Goal: Task Accomplishment & Management: Use online tool/utility

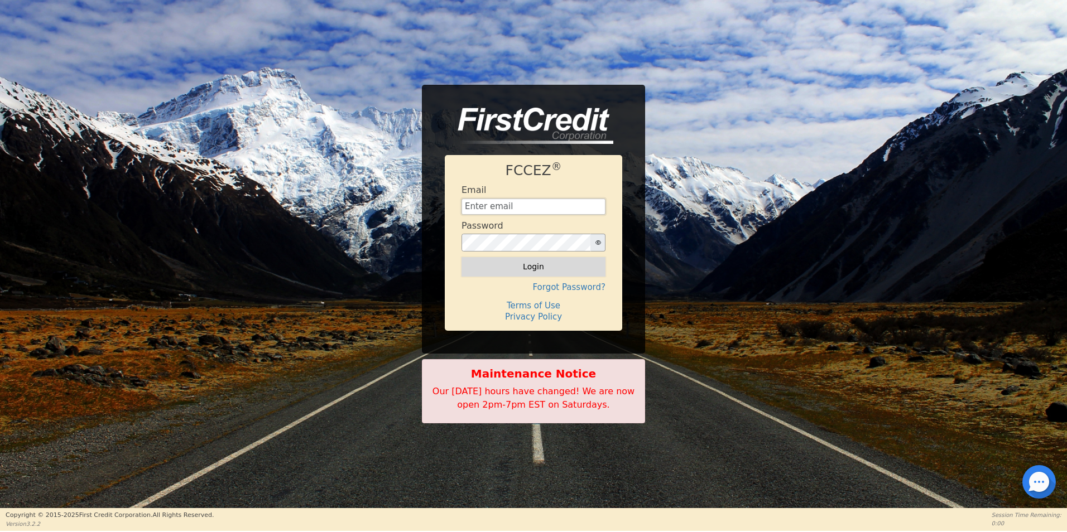
type input "[EMAIL_ADDRESS][DOMAIN_NAME]"
click at [515, 273] on button "Login" at bounding box center [534, 266] width 144 height 19
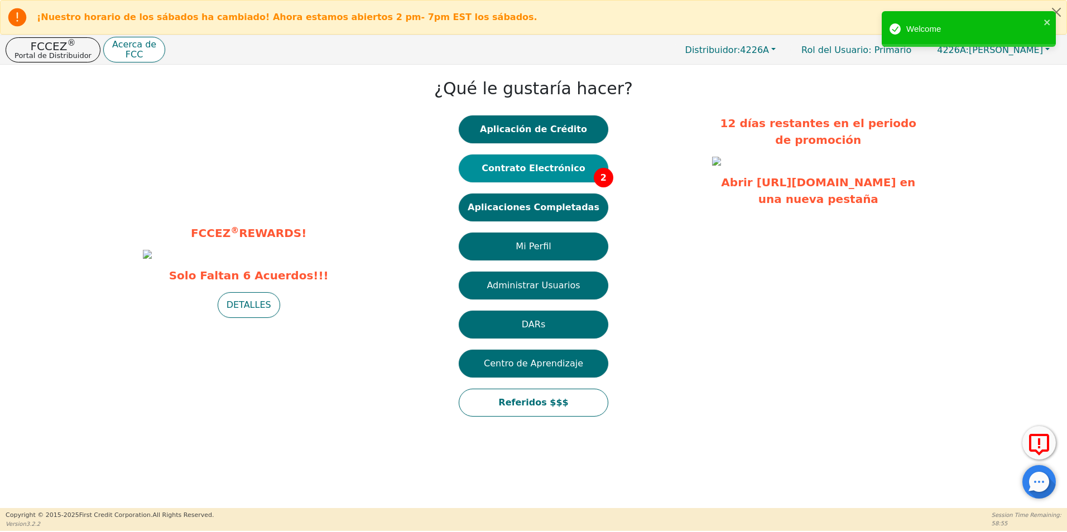
click at [557, 168] on button "Contrato Electrónico 2" at bounding box center [534, 169] width 150 height 28
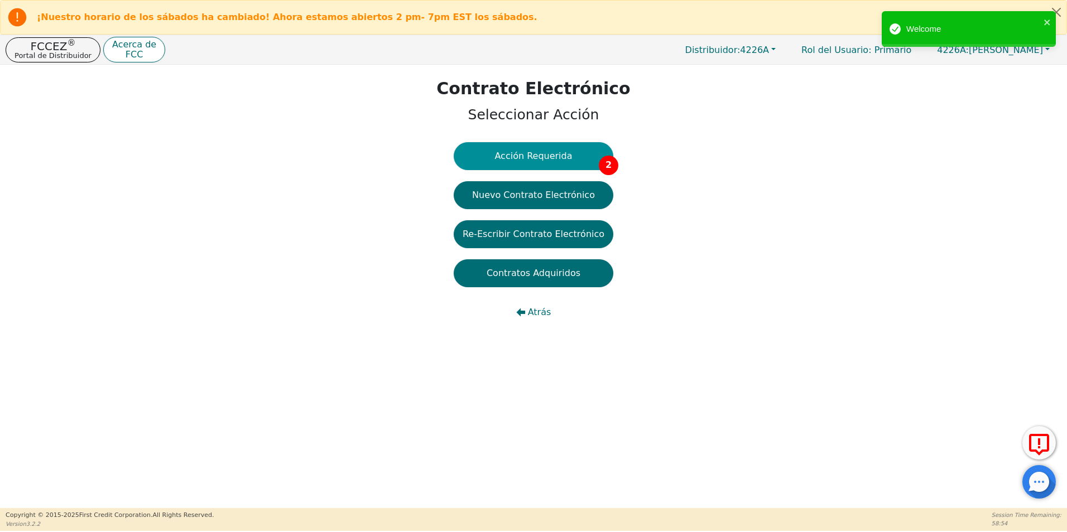
click at [560, 157] on button "Acción Requerida 2" at bounding box center [534, 156] width 160 height 28
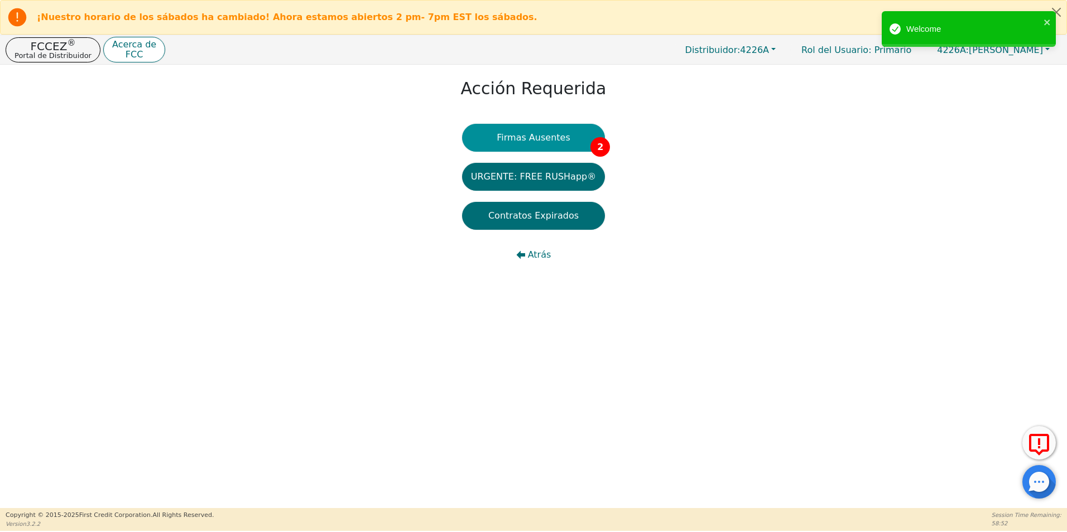
click at [569, 140] on button "Firmas Ausentes 2" at bounding box center [533, 138] width 143 height 28
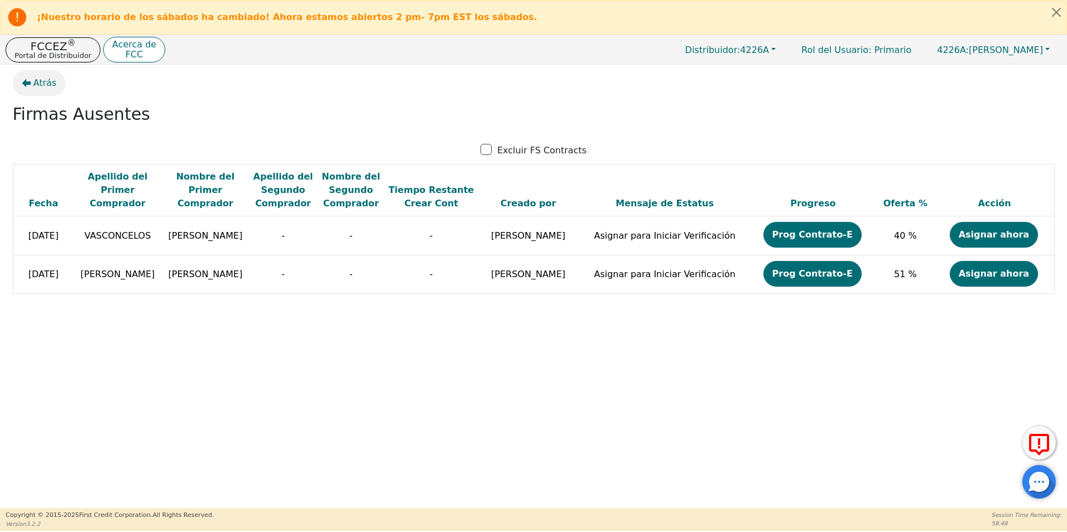
click at [36, 86] on span "Atrás" at bounding box center [44, 82] width 23 height 13
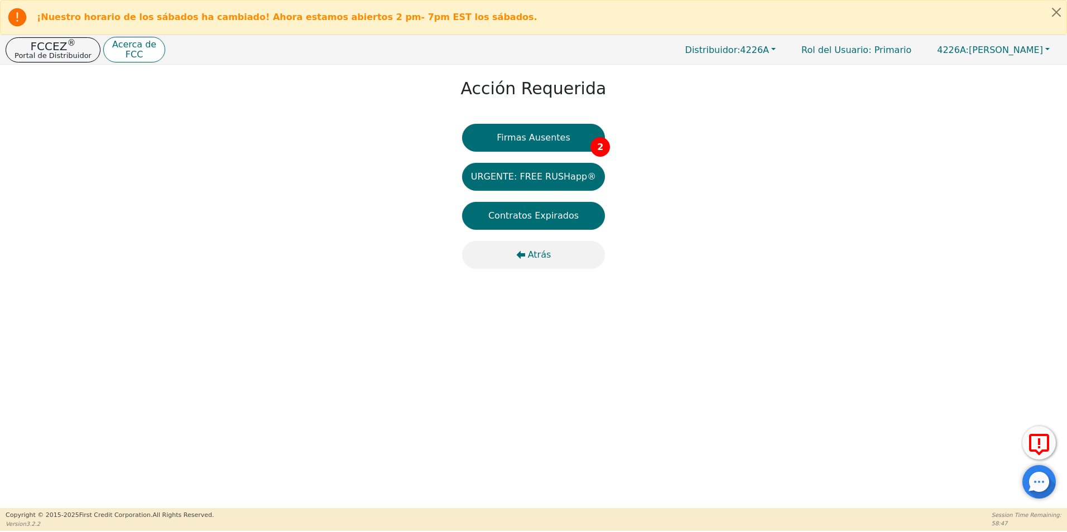
click at [545, 254] on span "Atrás" at bounding box center [539, 254] width 23 height 13
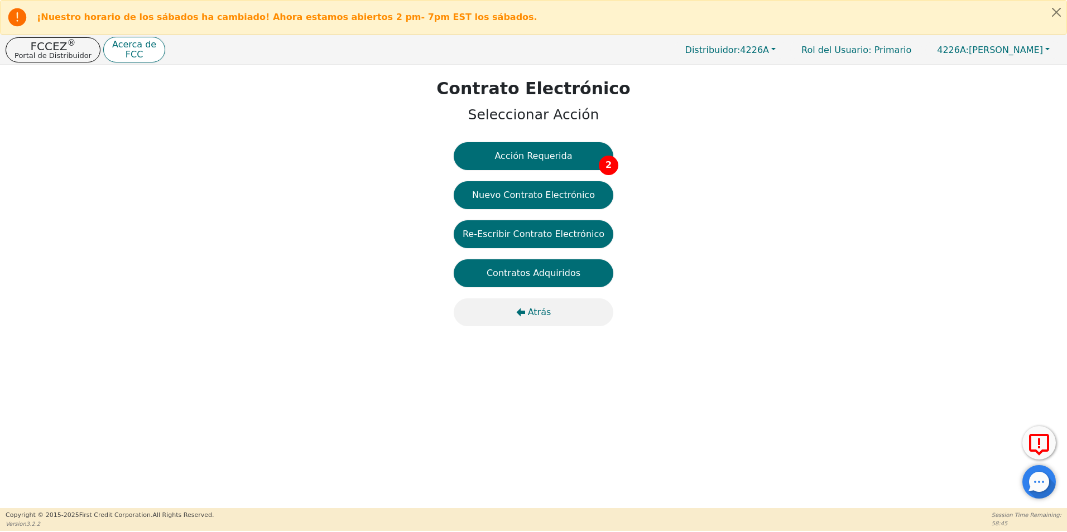
click at [537, 307] on span "Atrás" at bounding box center [539, 312] width 23 height 13
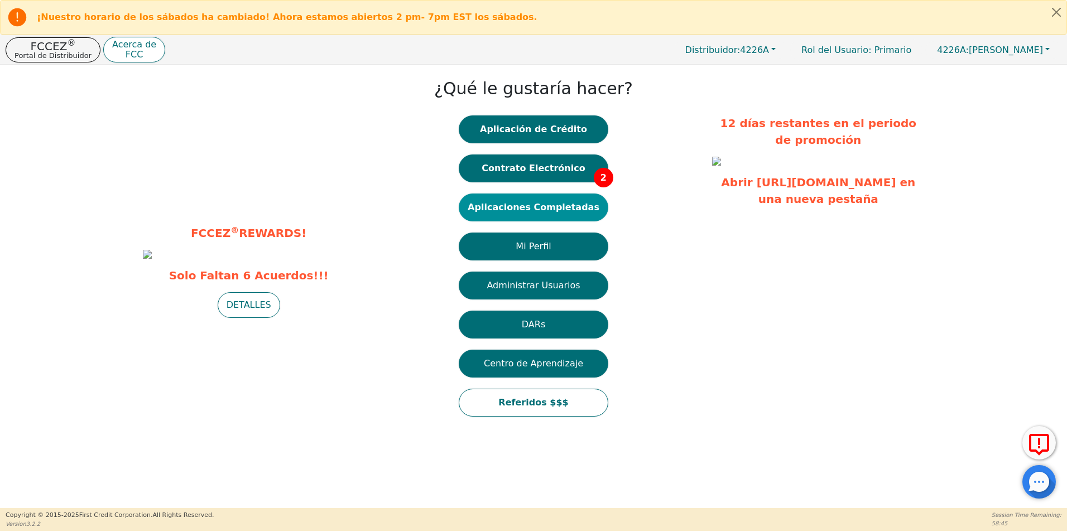
click at [559, 216] on button "Aplicaciones Completadas" at bounding box center [534, 208] width 150 height 28
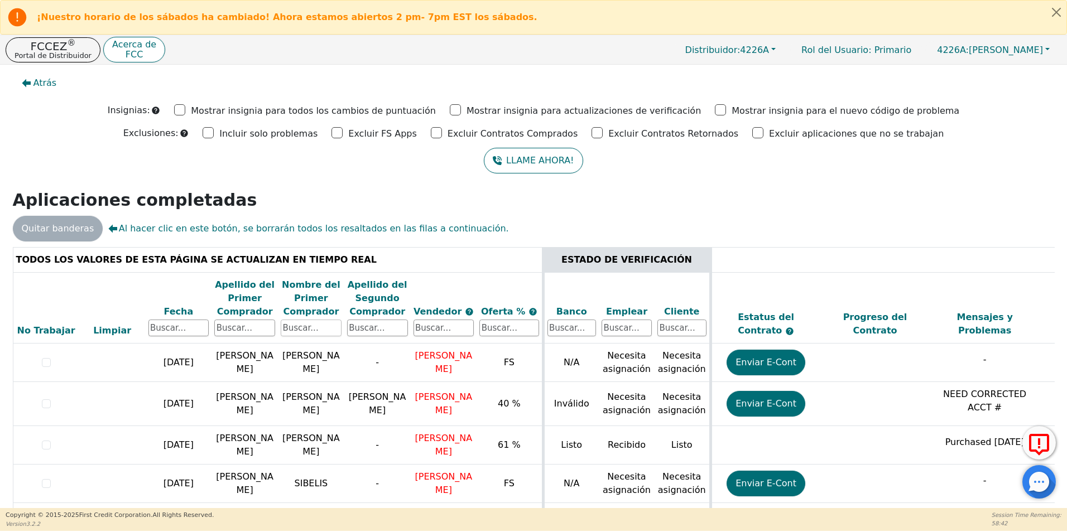
click at [315, 326] on input "text" at bounding box center [311, 328] width 61 height 17
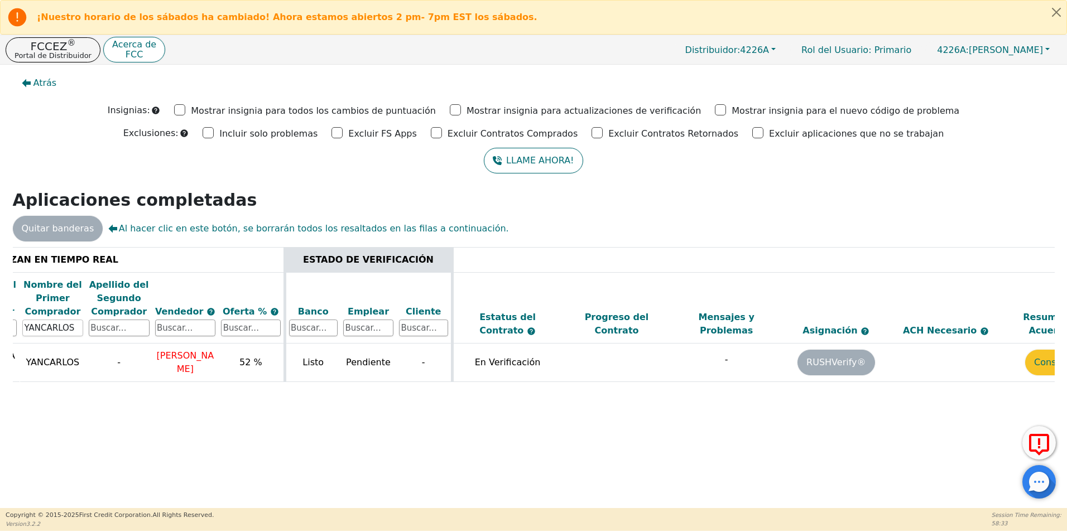
scroll to position [0, 315]
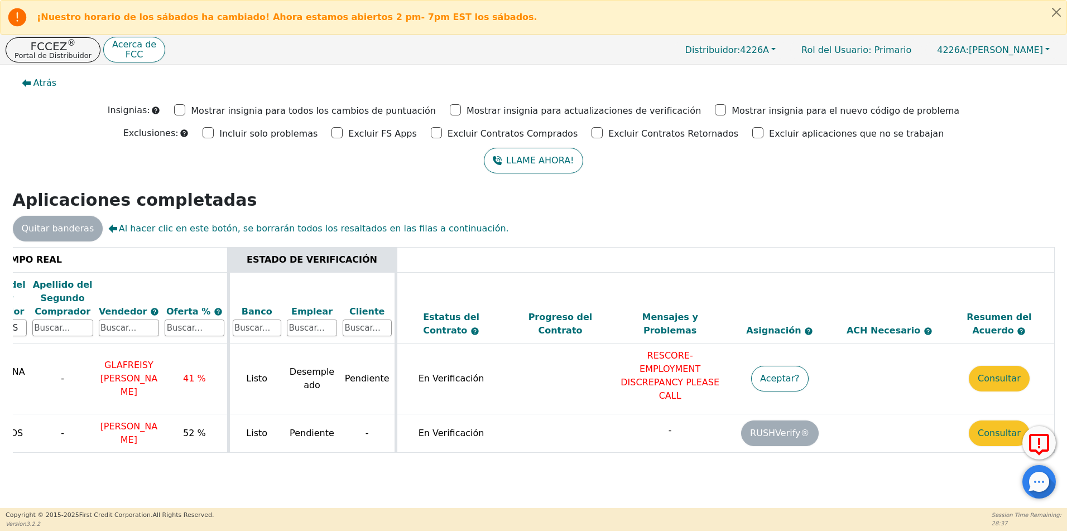
click at [332, 456] on div "TODOS LOS VALORES DE ESTA PÁGINA SE ACTUALIZAN EN TIEMPO REAL ESTADO DE VERIFIC…" at bounding box center [534, 359] width 1042 height 224
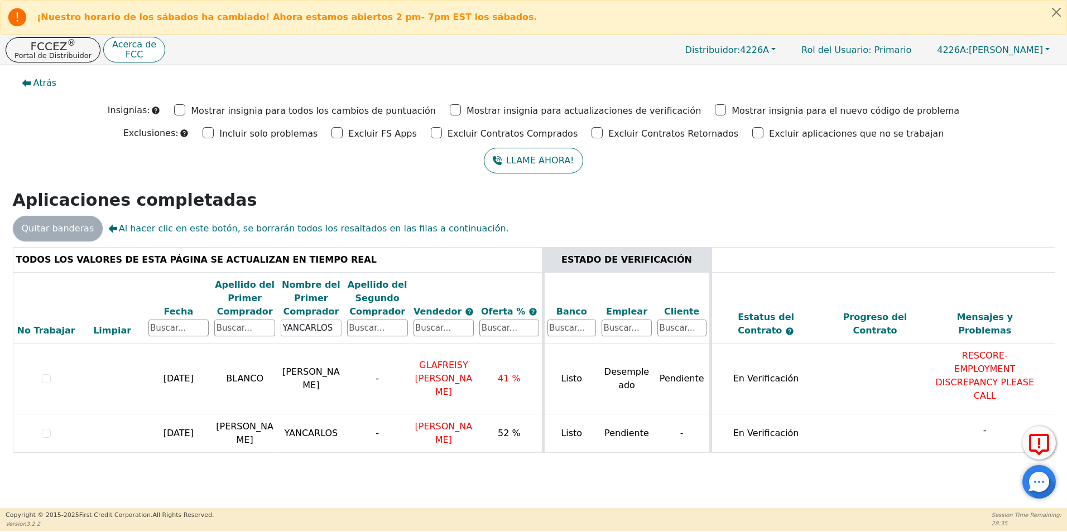
drag, startPoint x: 326, startPoint y: 331, endPoint x: 167, endPoint y: 315, distance: 159.9
click at [167, 315] on tr "No Trabajar Limpiar Fecha Apellido del Primer Comprador Nombre del Primer Compr…" at bounding box center [691, 307] width 1356 height 71
type input "[PERSON_NAME]"
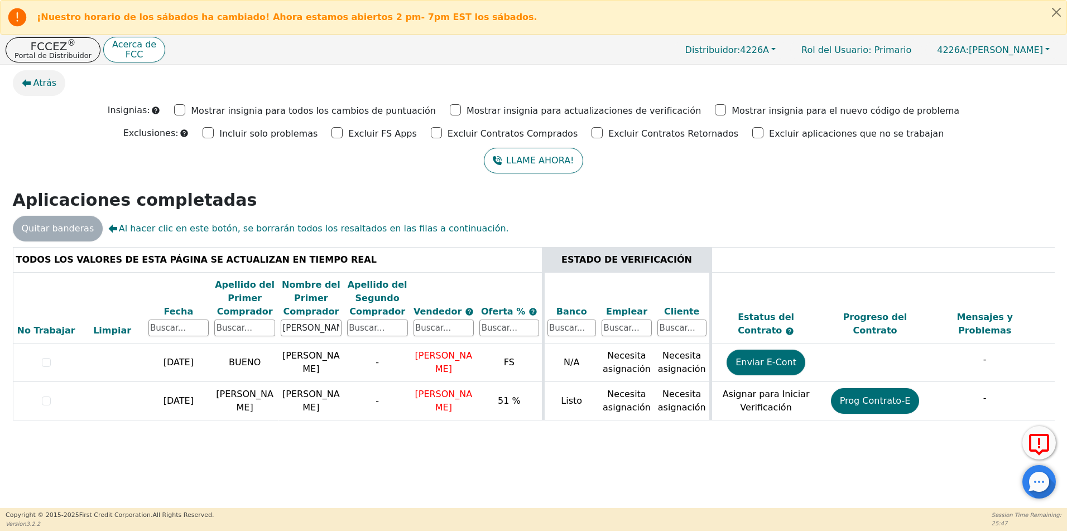
click at [42, 78] on span "Atrás" at bounding box center [44, 82] width 23 height 13
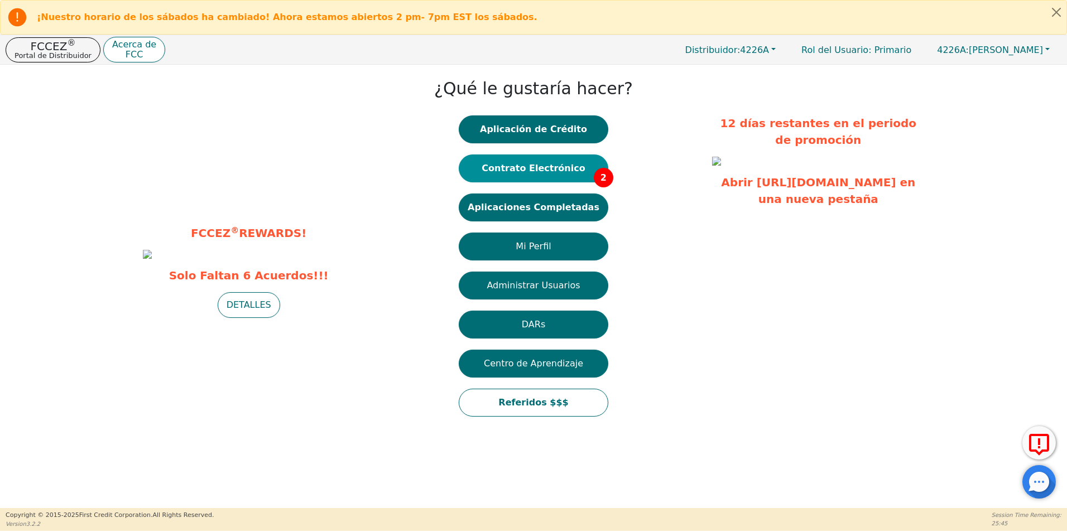
click at [573, 170] on button "Contrato Electrónico 2" at bounding box center [534, 169] width 150 height 28
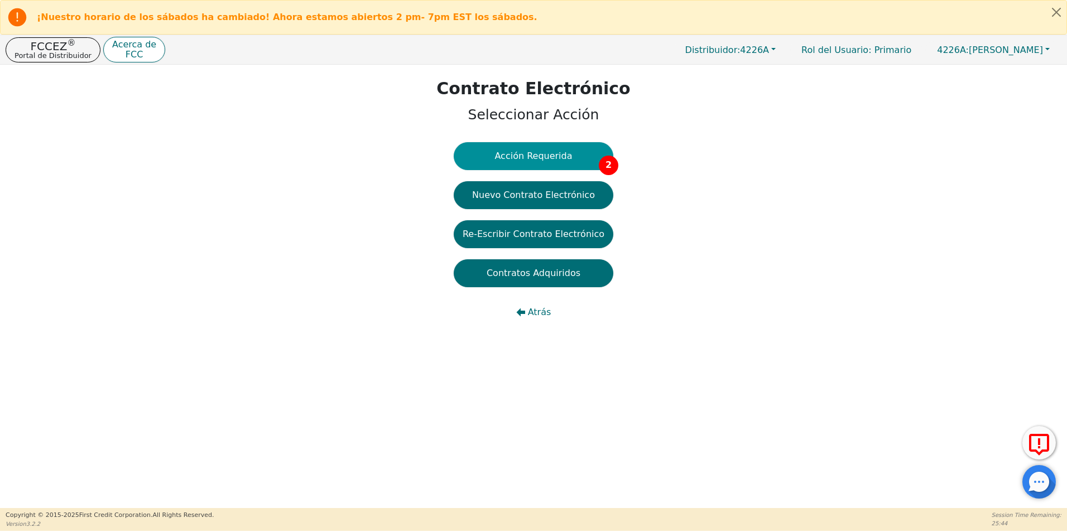
click at [570, 165] on button "Acción Requerida 2" at bounding box center [534, 156] width 160 height 28
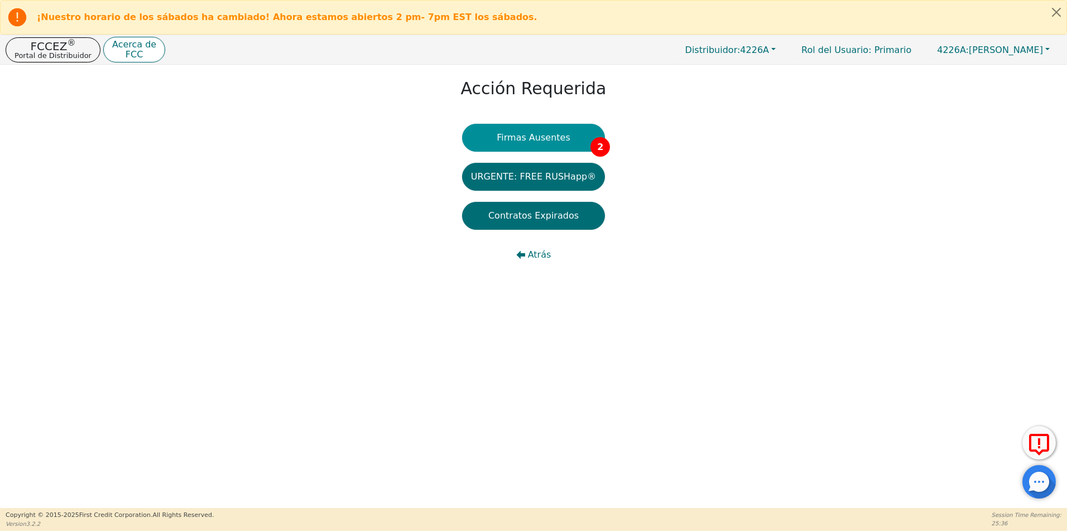
click at [566, 140] on button "Firmas Ausentes 2" at bounding box center [533, 138] width 143 height 28
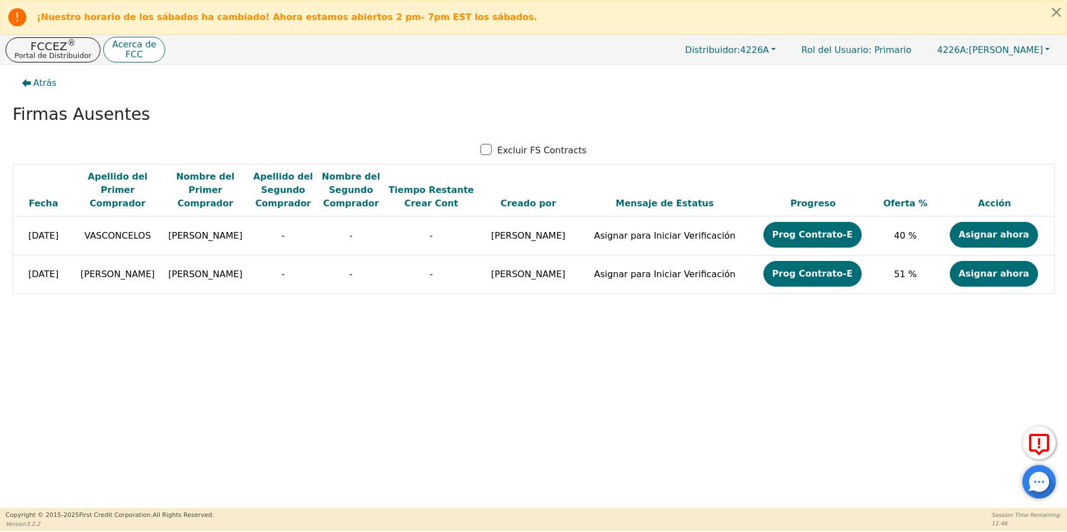
click at [1041, 492] on div at bounding box center [1038, 481] width 33 height 33
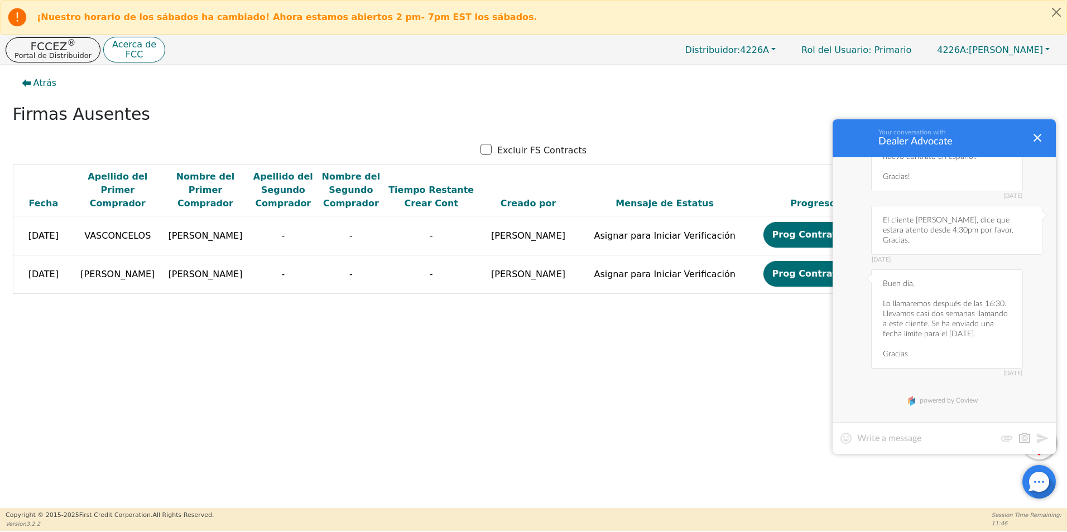
scroll to position [2476, 0]
click at [931, 439] on textarea at bounding box center [926, 438] width 138 height 11
type textarea "Buen dia, Por favor nos pueden ayudar con la llamada del cliente [PERSON_NAME].…"
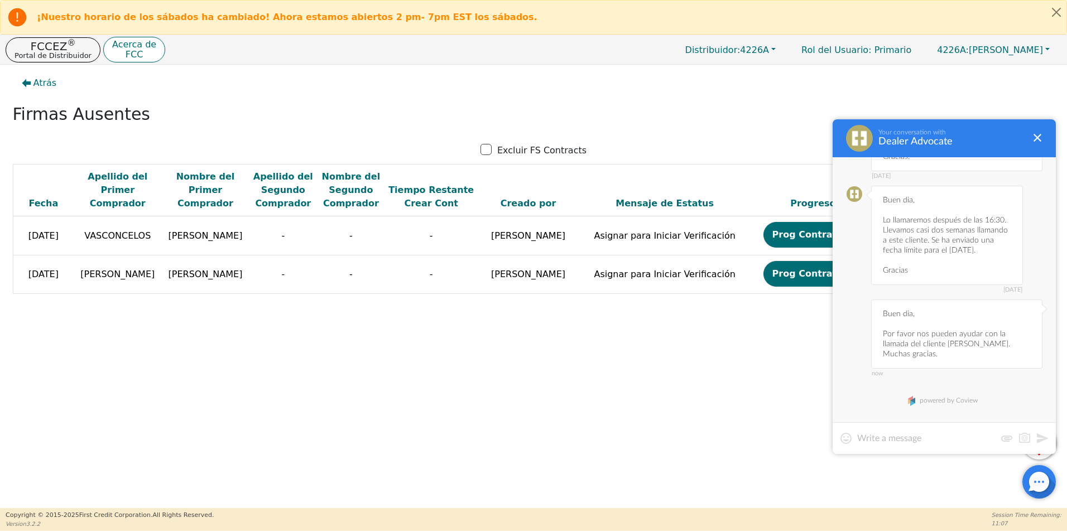
click at [884, 444] on div at bounding box center [944, 438] width 223 height 32
type textarea "n"
type textarea "Nos dicen que esta disponible en este momento."
